Goal: Information Seeking & Learning: Check status

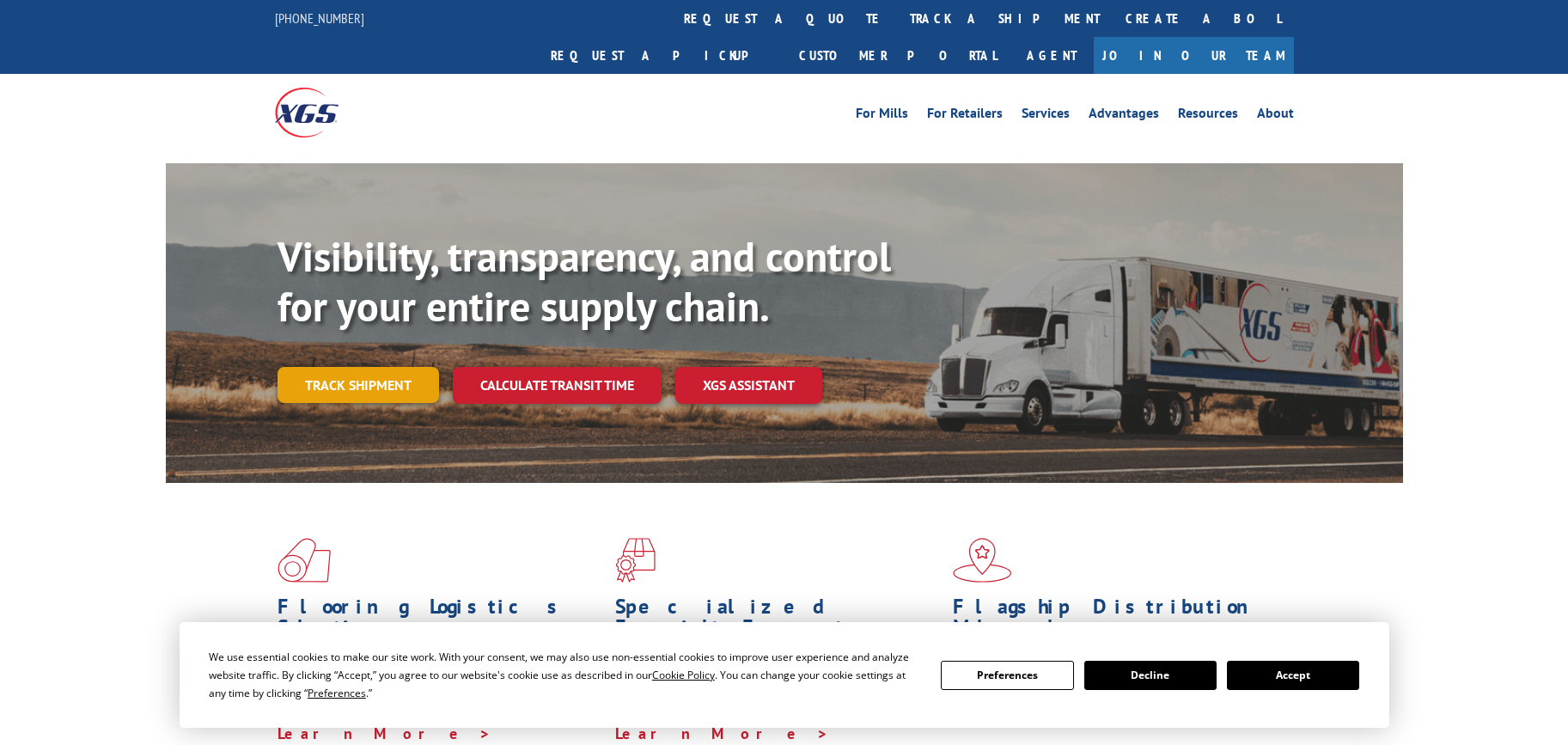
click at [369, 367] on link "Track shipment" at bounding box center [358, 385] width 161 height 36
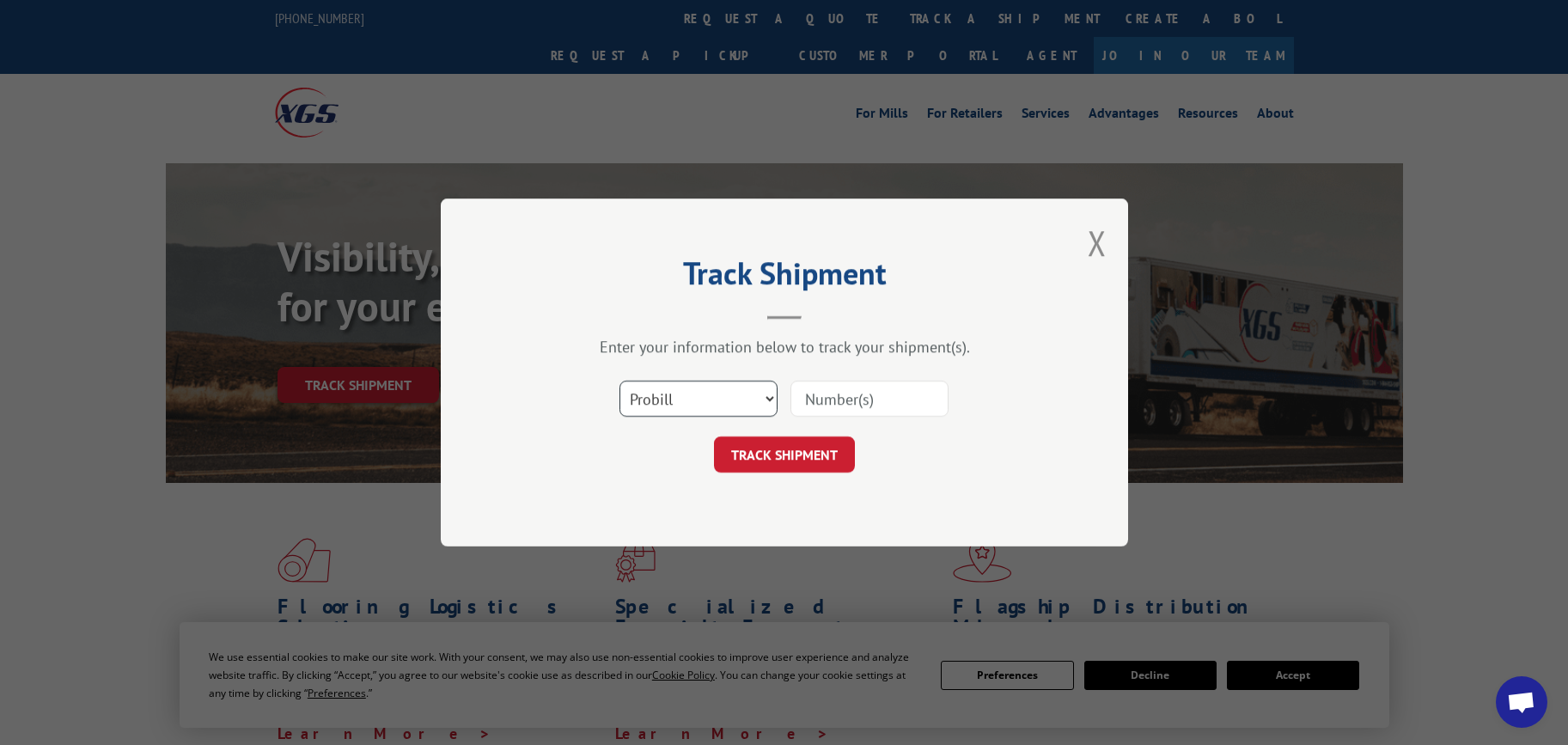
click at [753, 400] on select "Select category... Probill BOL PO" at bounding box center [699, 399] width 158 height 36
select select "bol"
click at [620, 381] on select "Select category... Probill BOL PO" at bounding box center [699, 399] width 158 height 36
click at [896, 401] on input at bounding box center [869, 399] width 158 height 36
paste input "31576660"
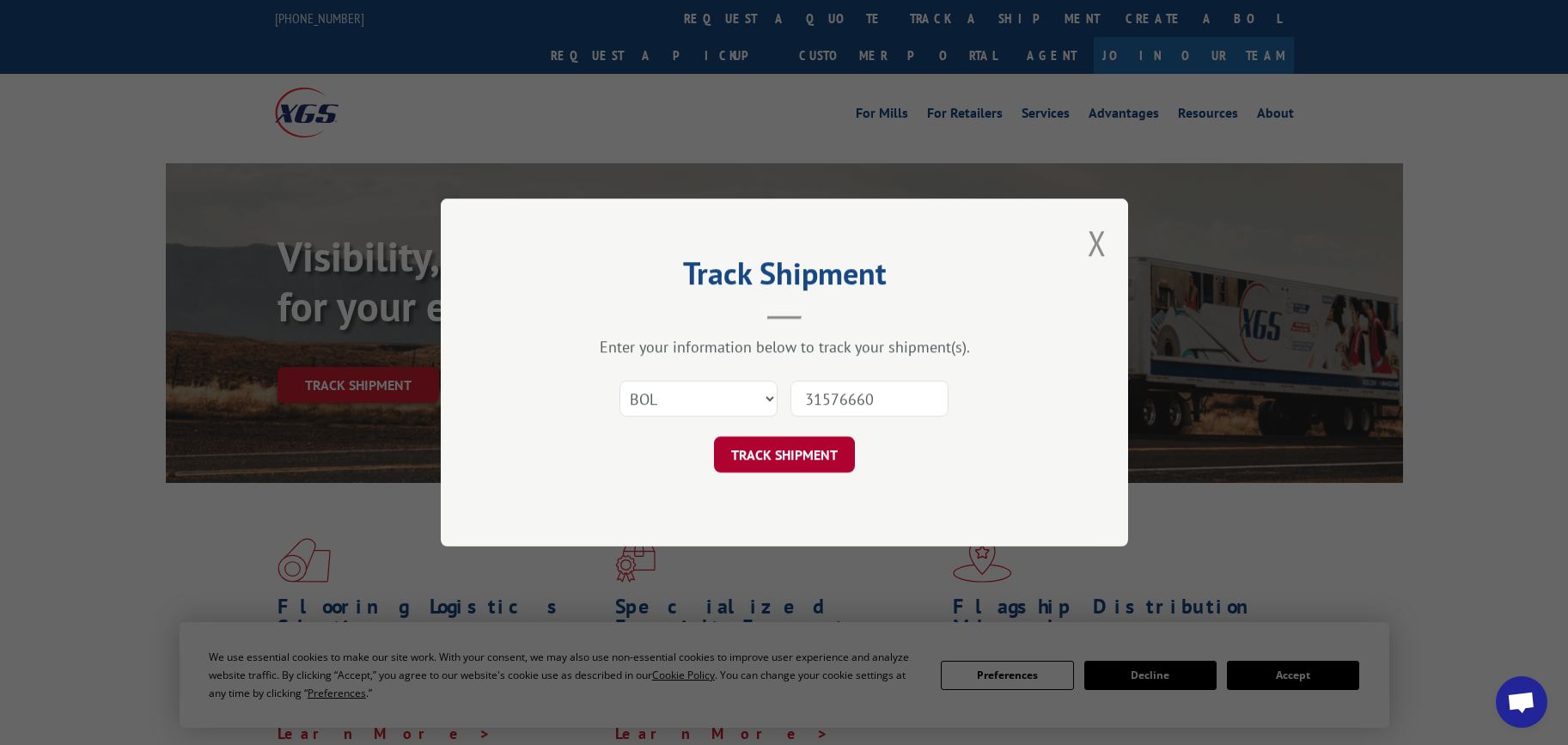
type input "31576660"
click at [803, 453] on button "TRACK SHIPMENT" at bounding box center [784, 454] width 141 height 36
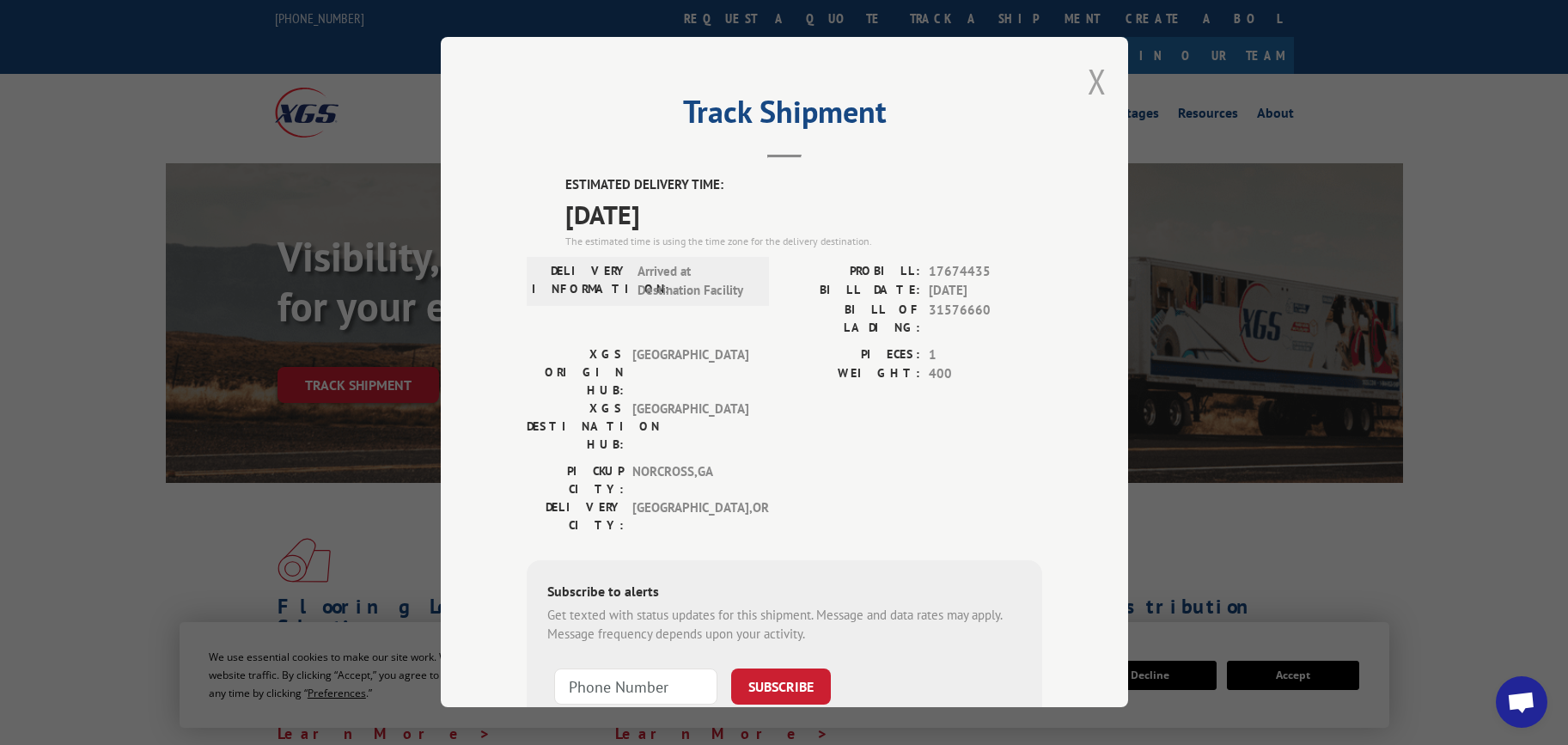
click at [1089, 85] on button "Close modal" at bounding box center [1098, 81] width 19 height 46
